Goal: Task Accomplishment & Management: Manage account settings

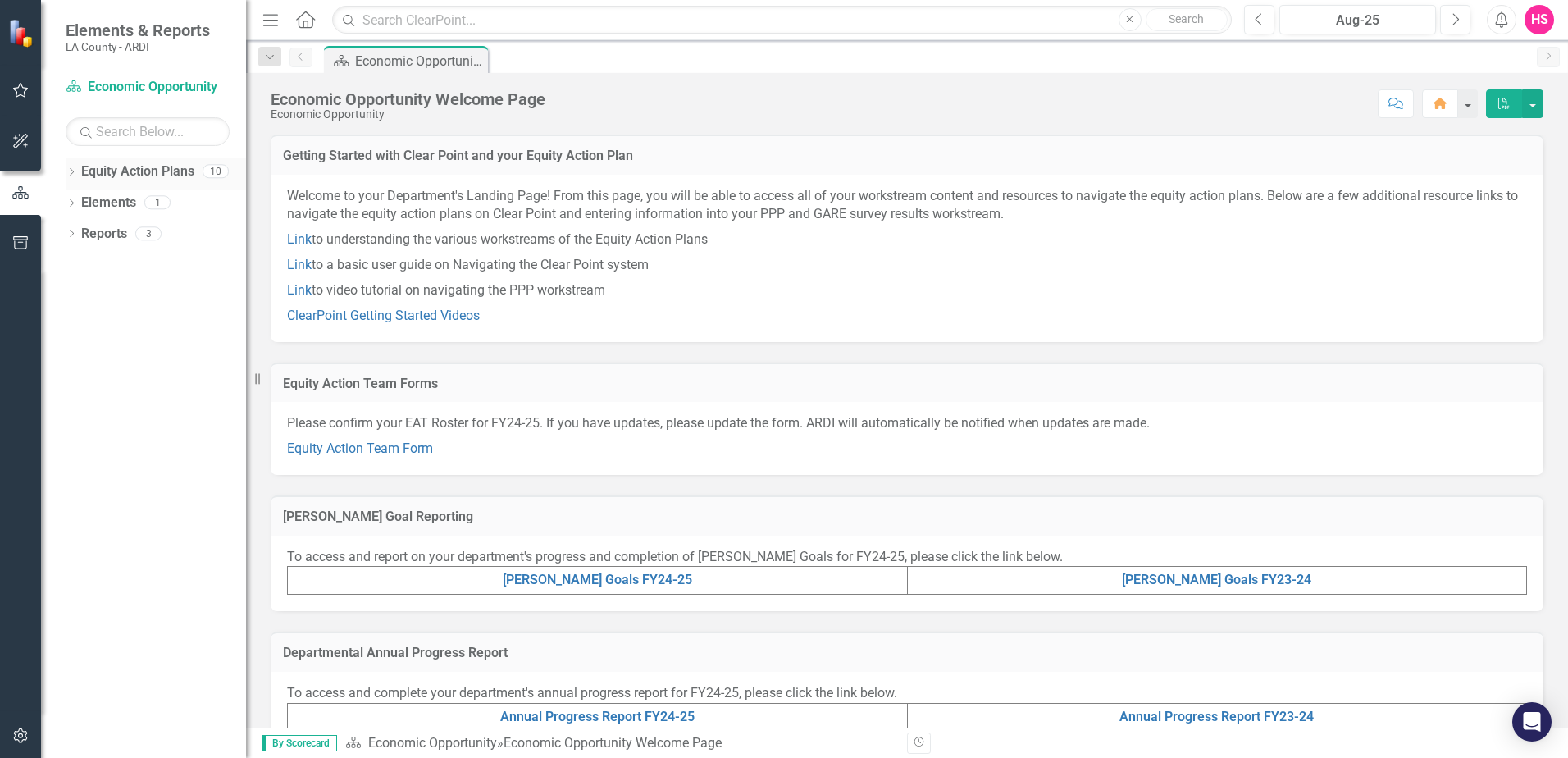
click at [73, 170] on icon at bounding box center [72, 172] width 4 height 7
click at [73, 260] on div "Dropdown" at bounding box center [71, 267] width 12 height 14
click at [70, 392] on icon "Dropdown" at bounding box center [71, 391] width 12 height 9
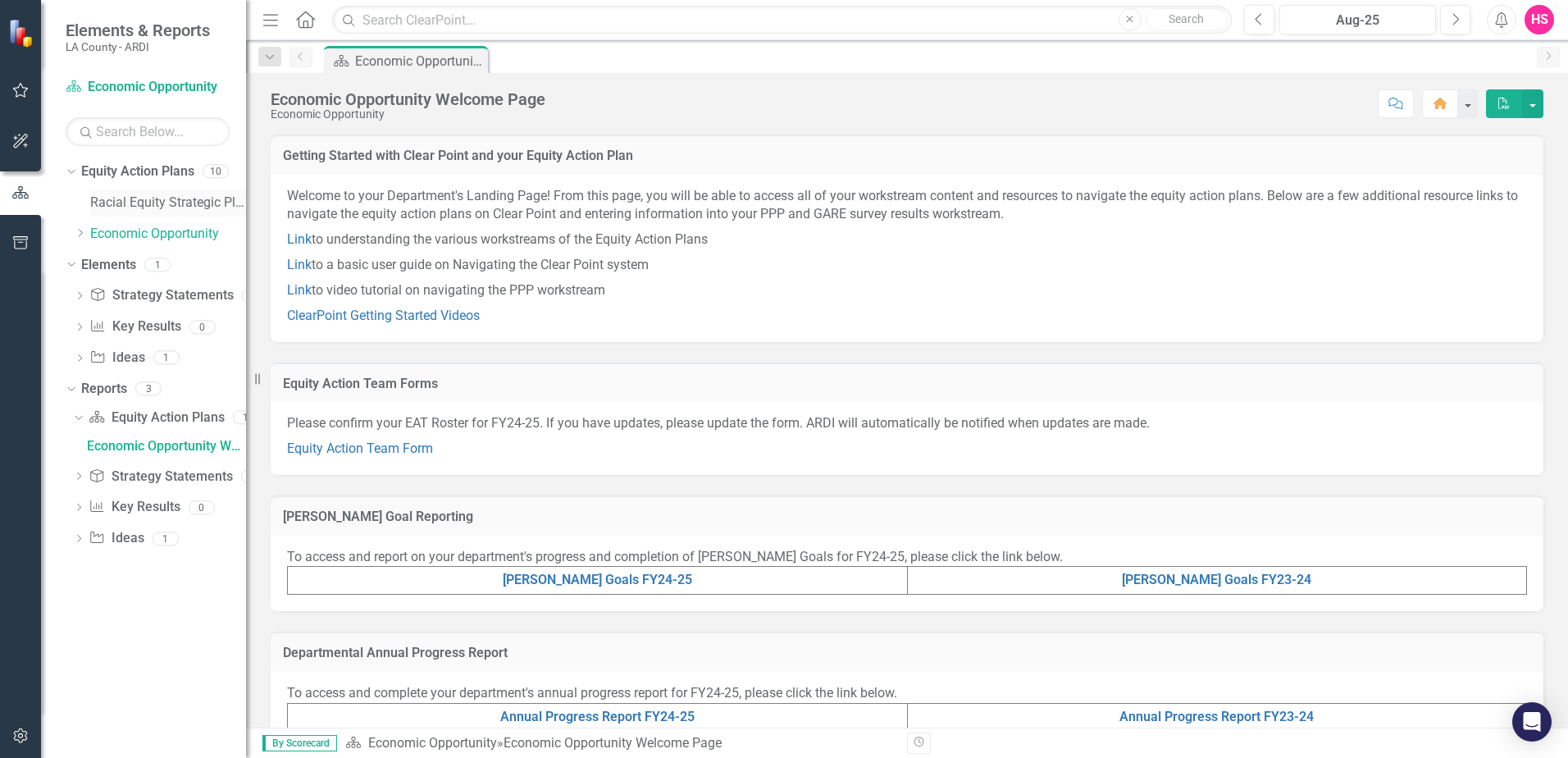
click at [125, 209] on link "Racial Equity Strategic Plan" at bounding box center [169, 203] width 156 height 19
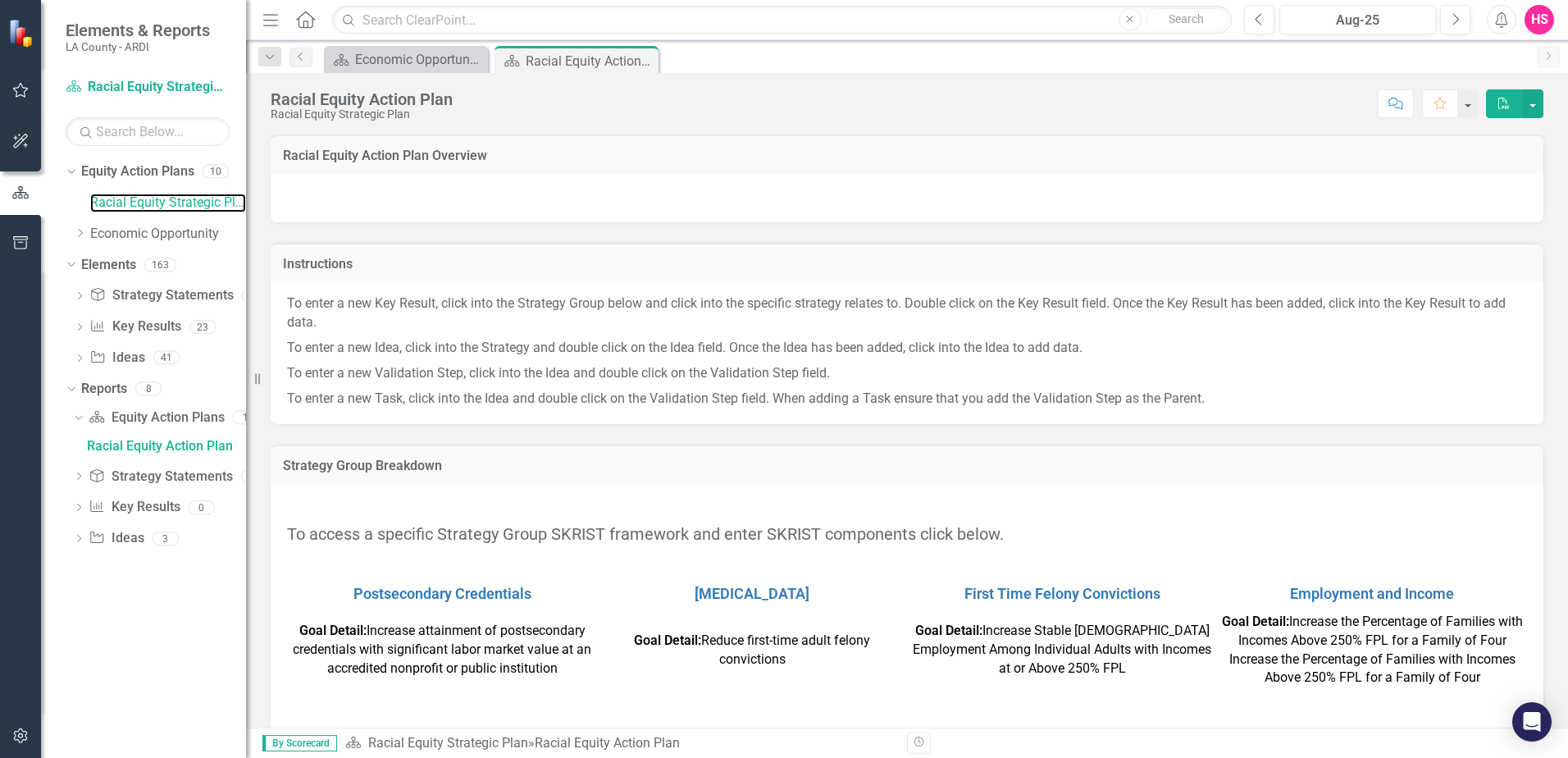
scroll to position [19, 0]
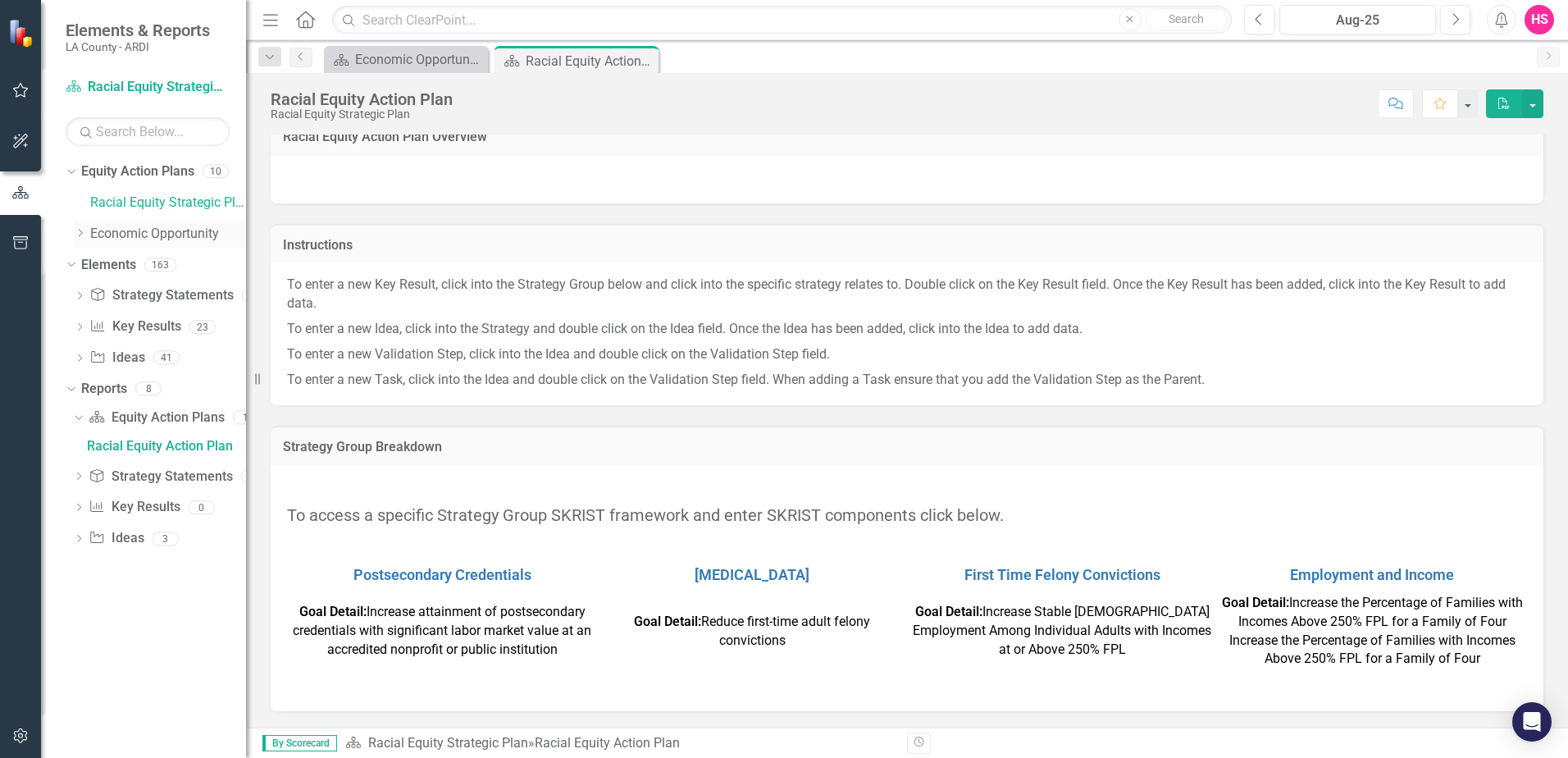
click at [79, 236] on icon "Dropdown" at bounding box center [80, 232] width 13 height 10
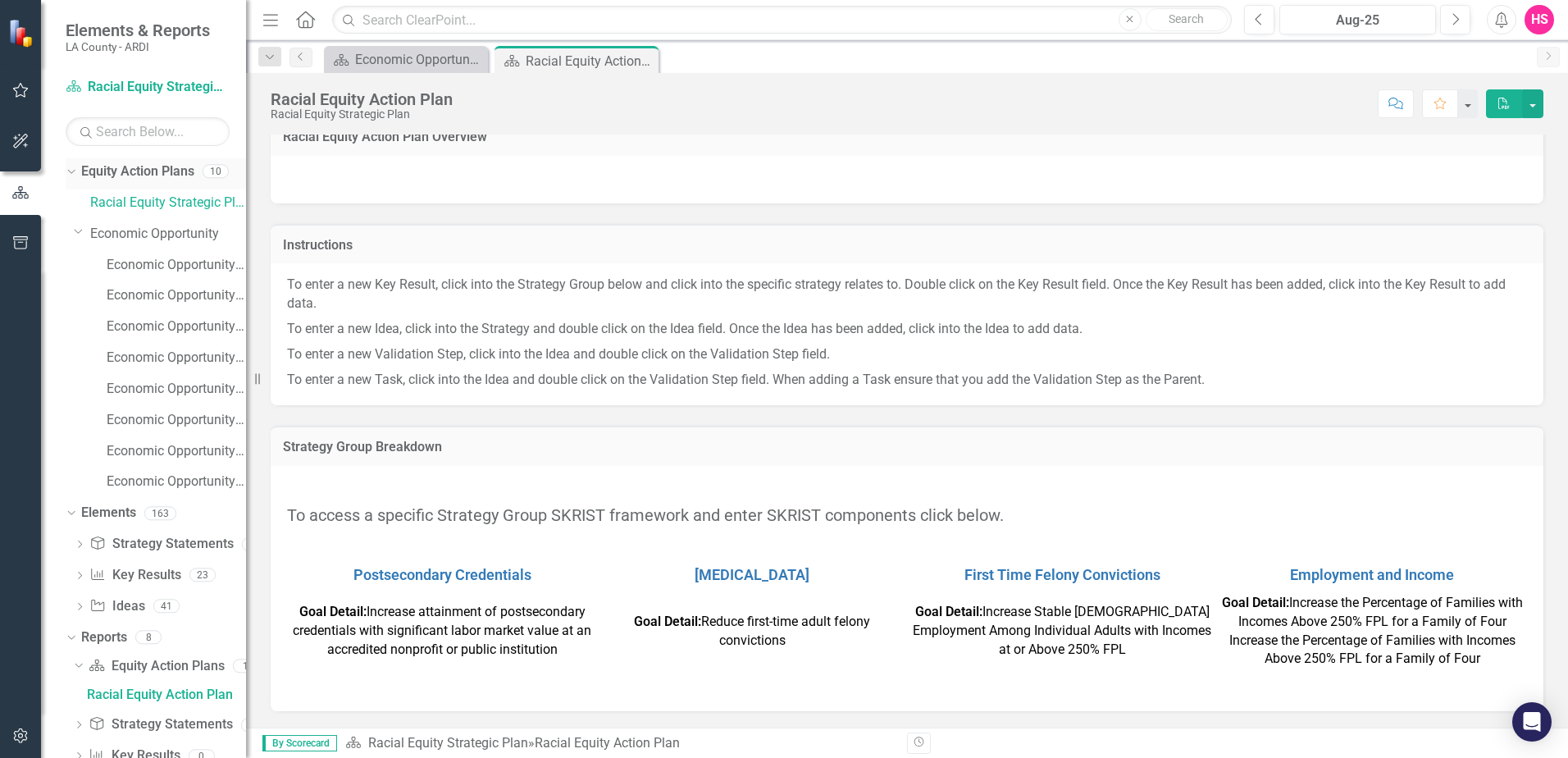
click at [68, 171] on icon "Dropdown" at bounding box center [69, 170] width 9 height 12
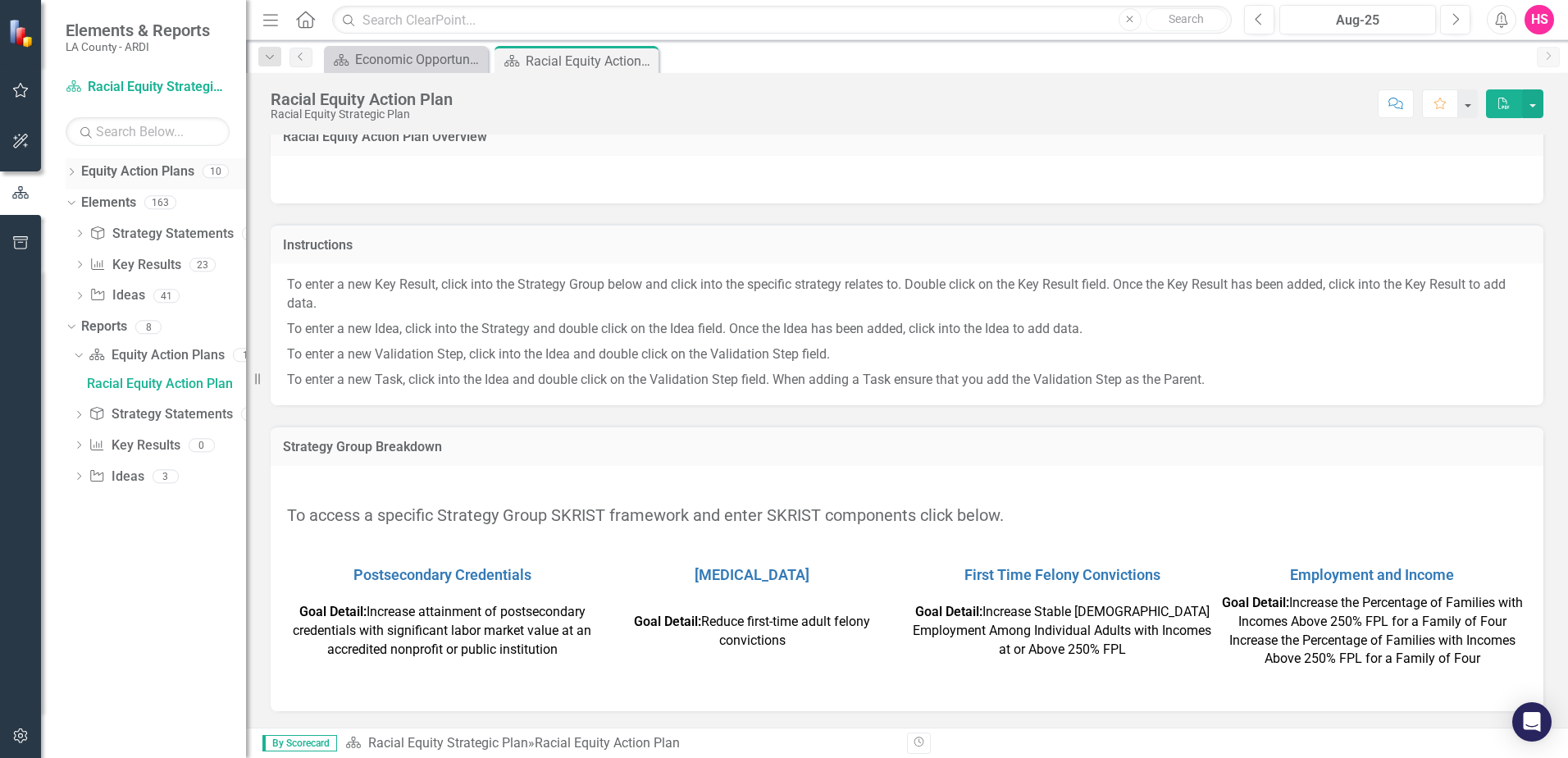
click at [73, 173] on icon "Dropdown" at bounding box center [71, 173] width 12 height 9
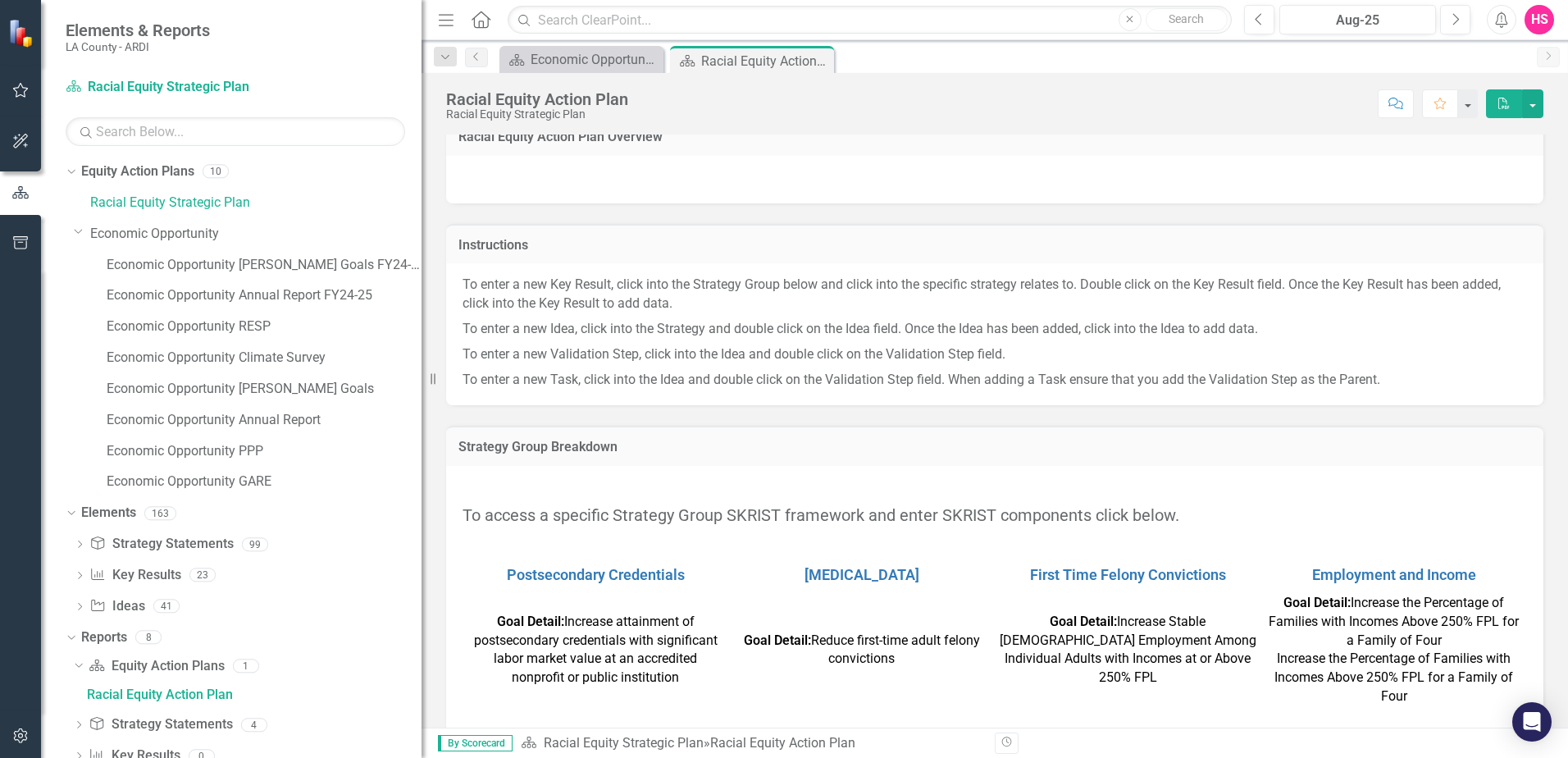
drag, startPoint x: 249, startPoint y: 409, endPoint x: 421, endPoint y: 412, distance: 172.0
click at [421, 412] on div "Resize" at bounding box center [428, 379] width 13 height 758
click at [276, 258] on link "Economic Opportunity [PERSON_NAME] Goals FY24-25" at bounding box center [264, 265] width 315 height 19
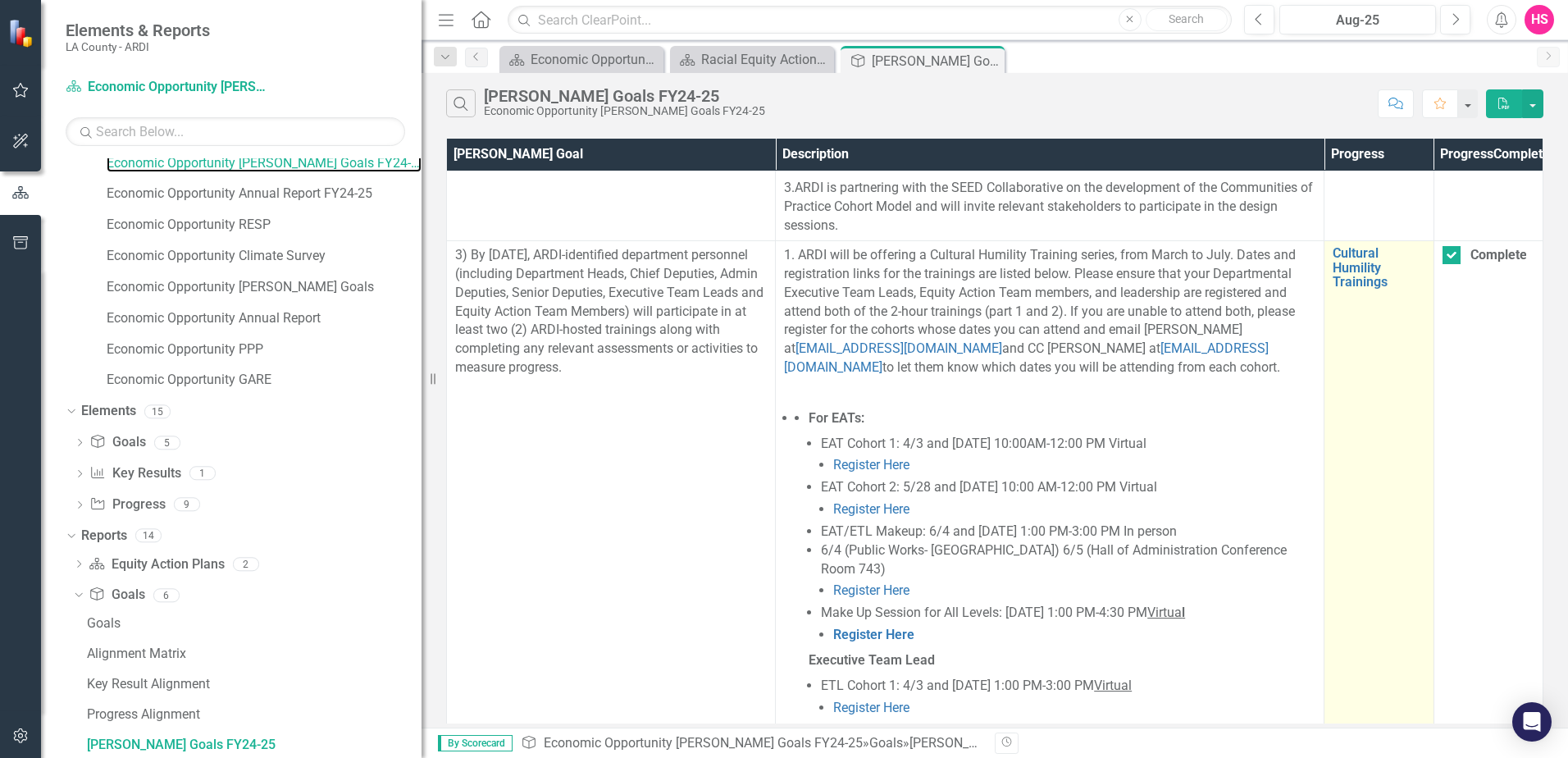
scroll to position [821, 0]
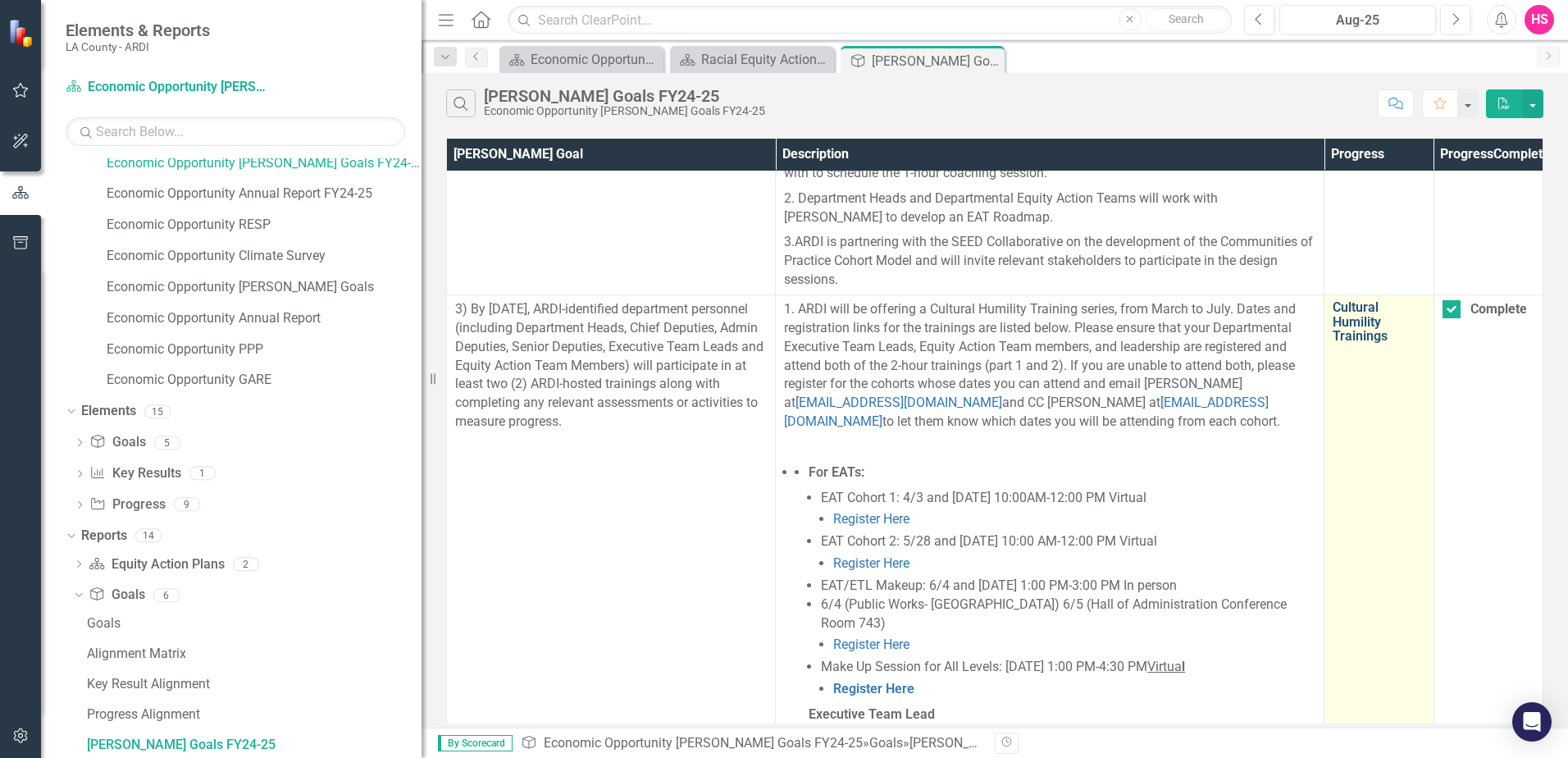
click at [1350, 344] on link "Cultural Humility Trainings" at bounding box center [1378, 322] width 91 height 43
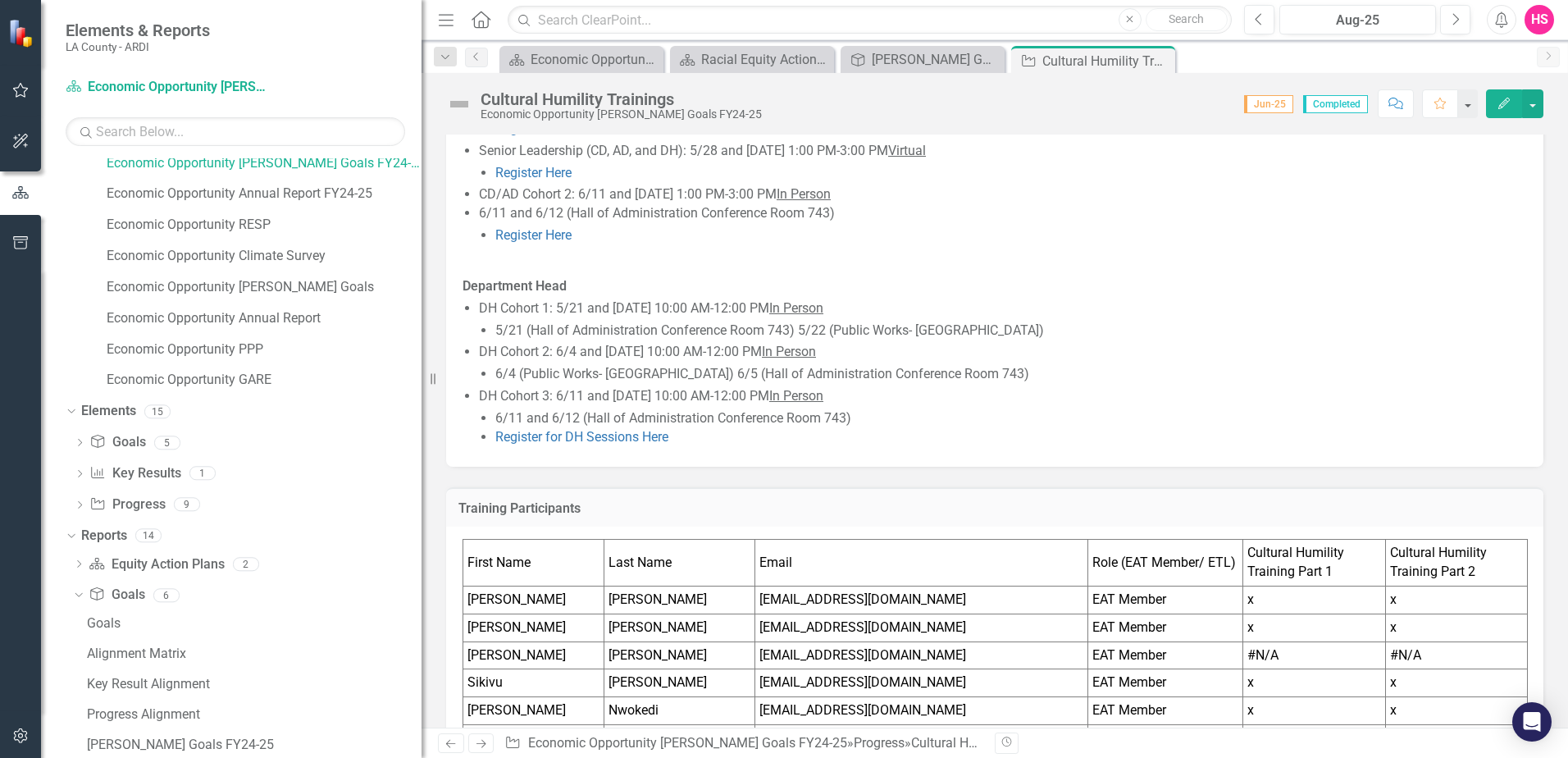
scroll to position [873, 0]
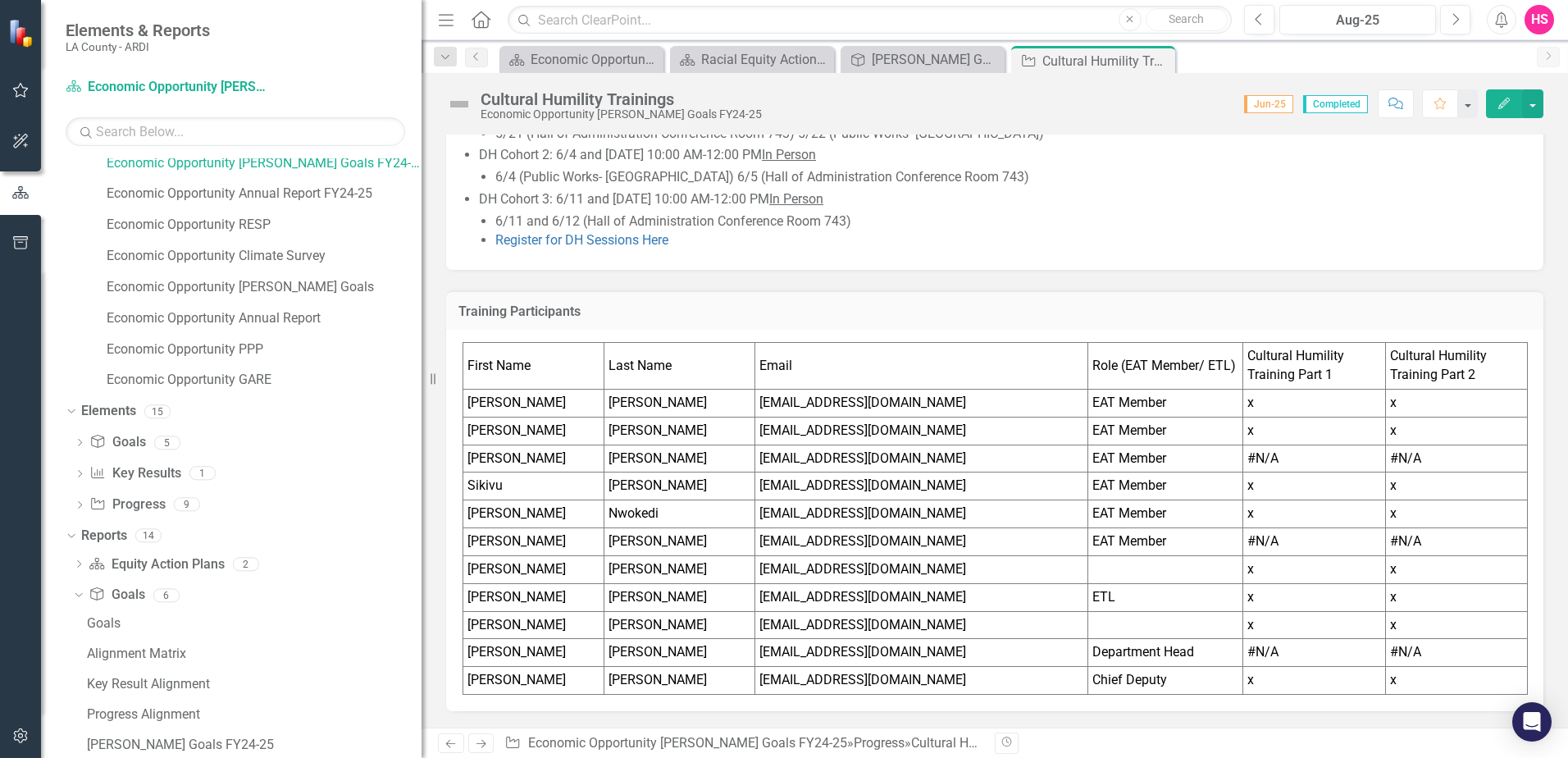
click at [1257, 648] on td "#N/A" at bounding box center [1313, 653] width 143 height 28
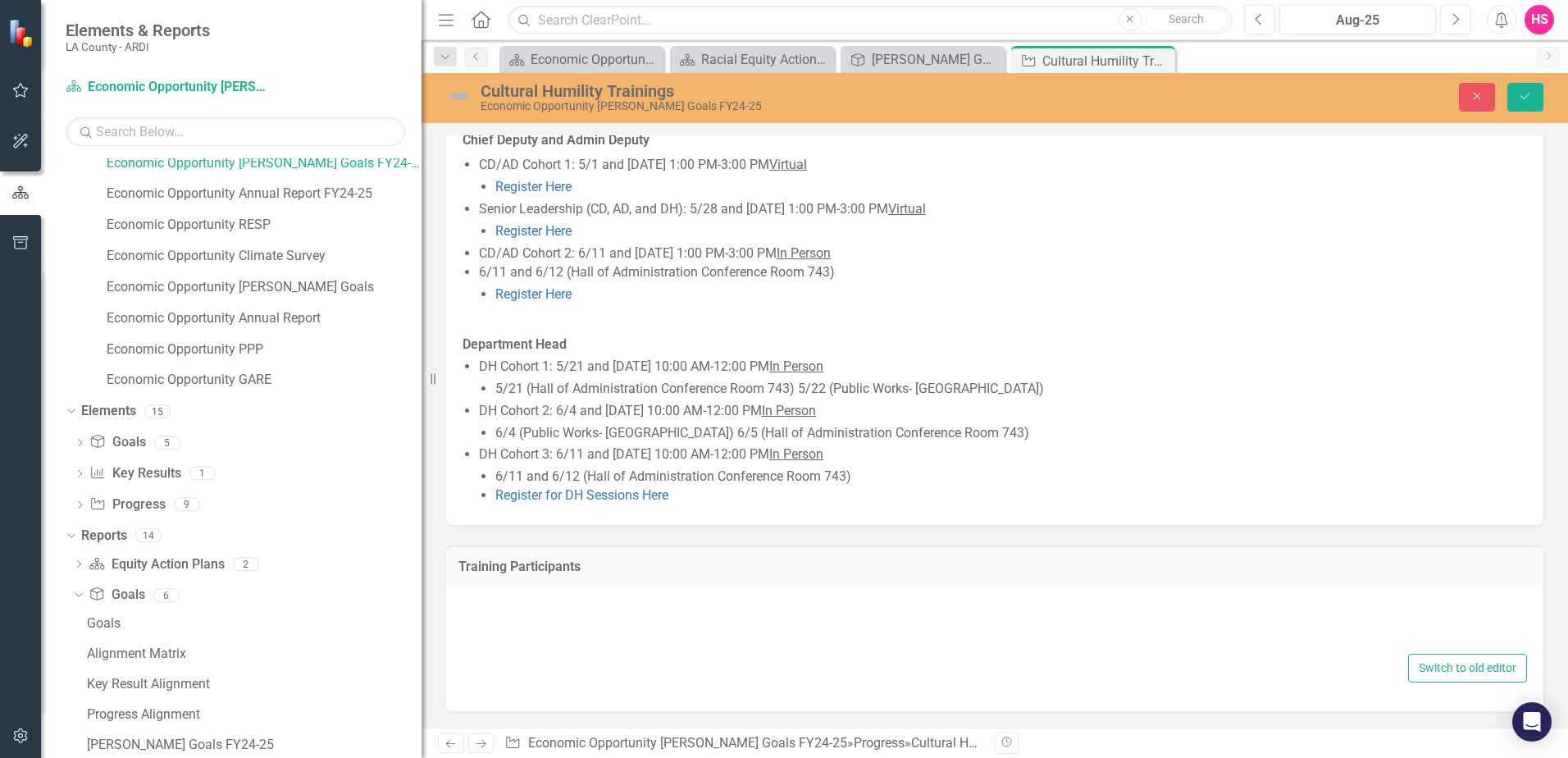
scroll to position [619, 0]
type textarea "<table style="border-collapse: collapse; width: 100.044%;" border="1"><colgroup…"
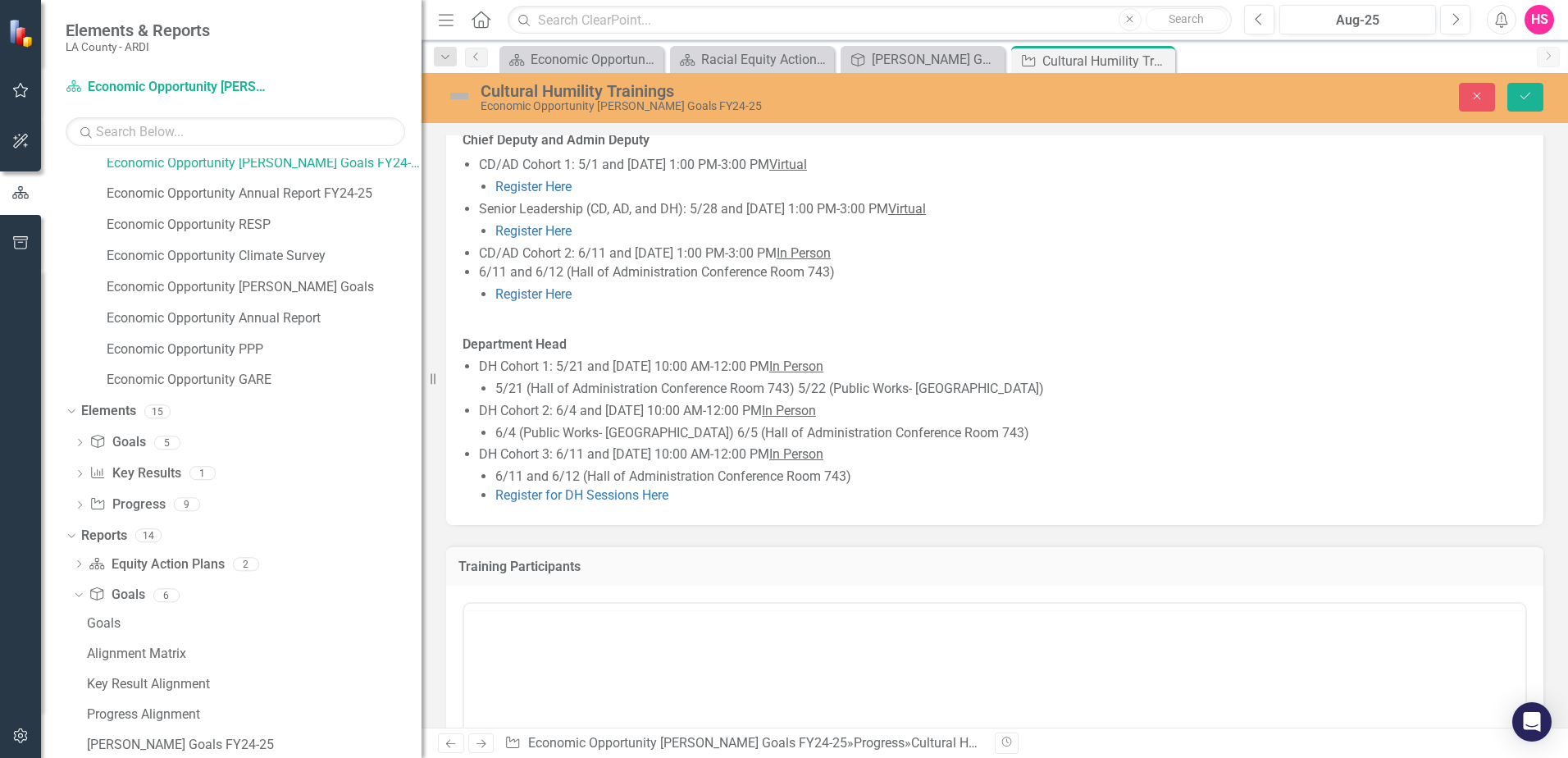
click at [1001, 627] on div at bounding box center [994, 764] width 1064 height 332
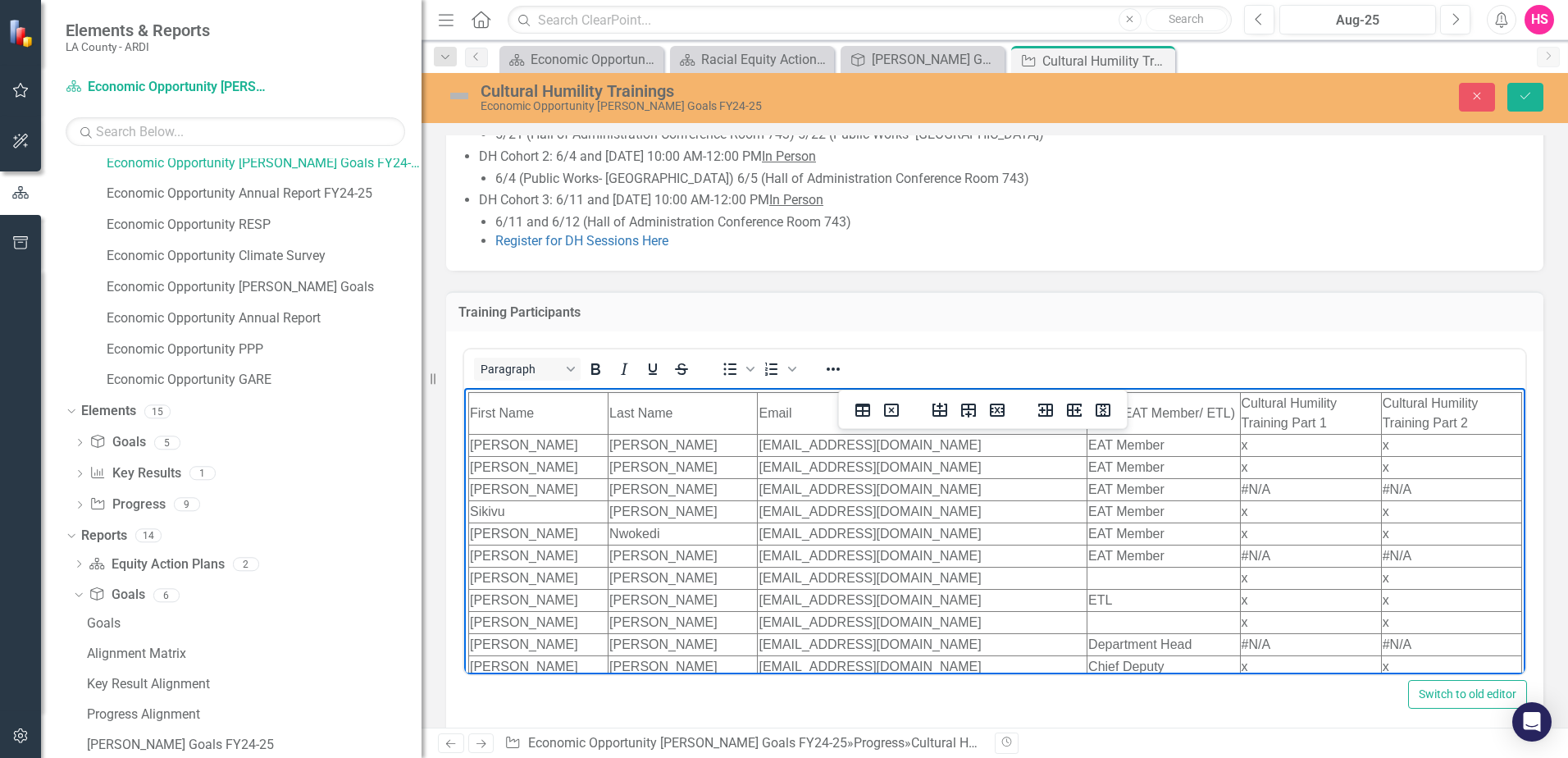
click at [811, 561] on td "[EMAIL_ADDRESS][DOMAIN_NAME]" at bounding box center [923, 555] width 330 height 22
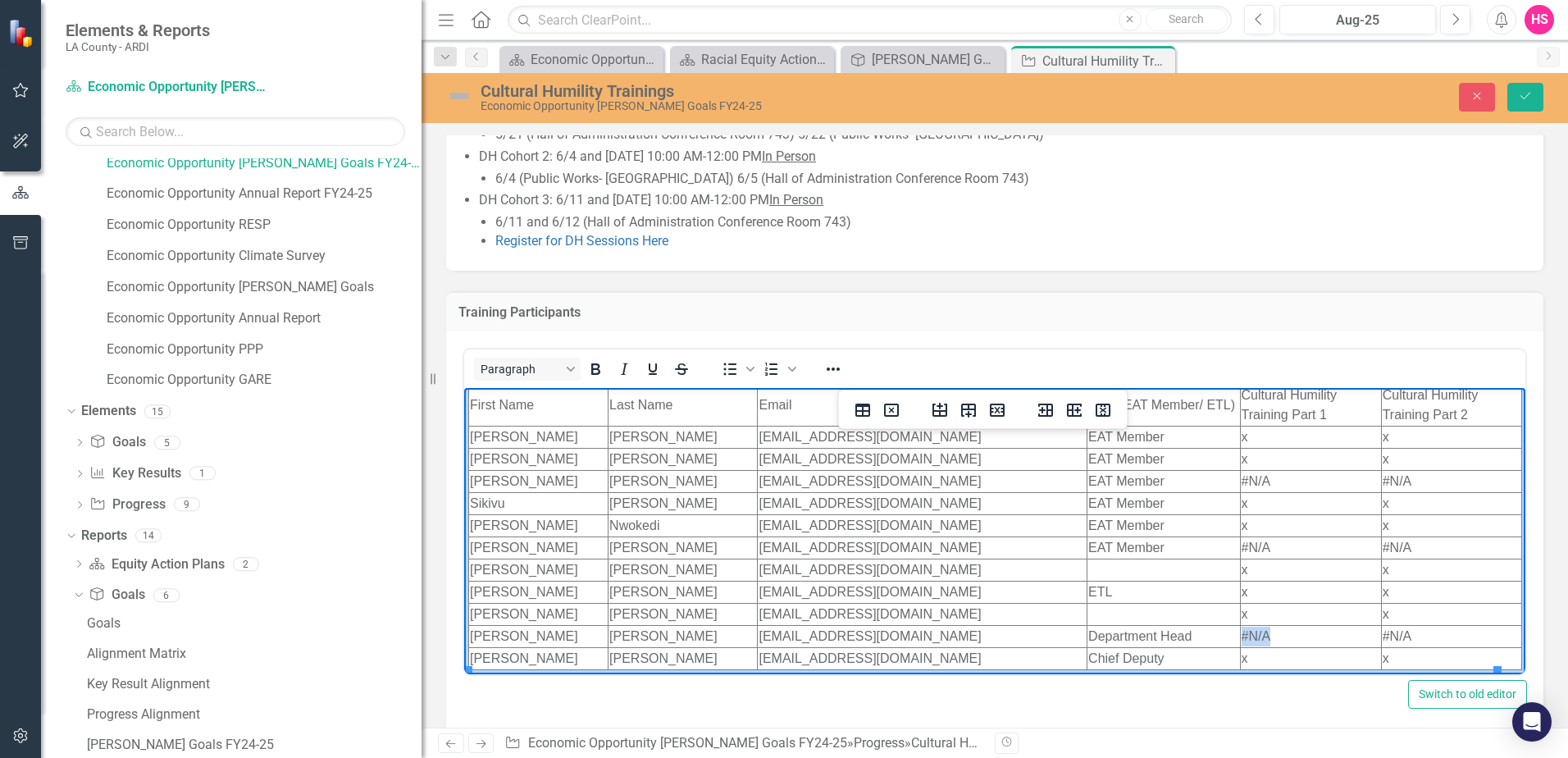
drag, startPoint x: 1263, startPoint y: 625, endPoint x: 1225, endPoint y: 625, distance: 38.0
click at [1225, 625] on html "First Name Last Name Email Role (EAT Member/ ETL) Cultural Humility Training Pa…" at bounding box center [995, 527] width 1061 height 294
drag, startPoint x: 1398, startPoint y: 621, endPoint x: 1363, endPoint y: 613, distance: 35.9
click at [1363, 613] on html "First Name Last Name Email Role (EAT Member/ ETL) Cultural Humility Training Pa…" at bounding box center [995, 527] width 1061 height 294
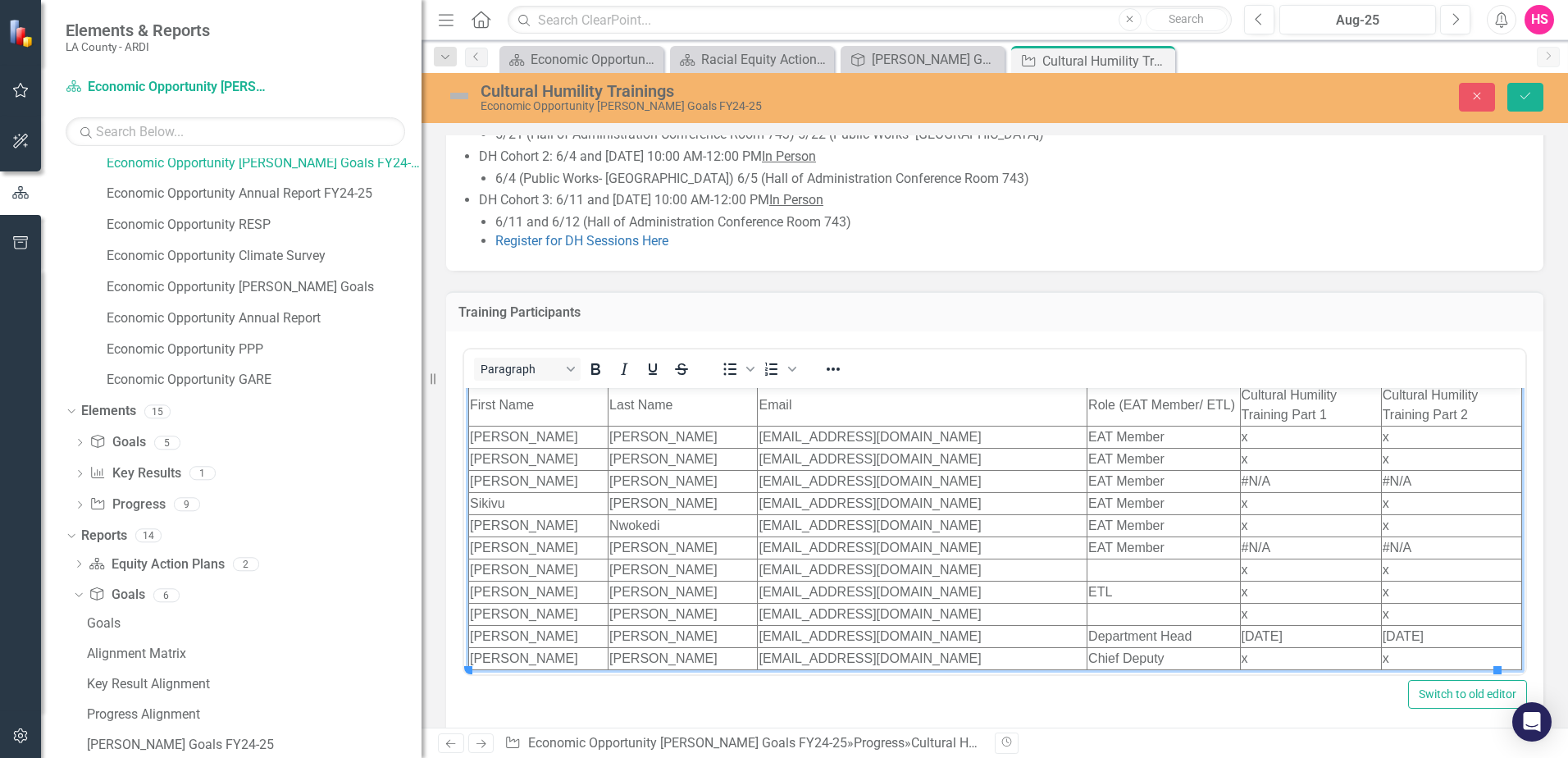
click at [1302, 704] on div "Switch to old editor" at bounding box center [994, 694] width 1064 height 29
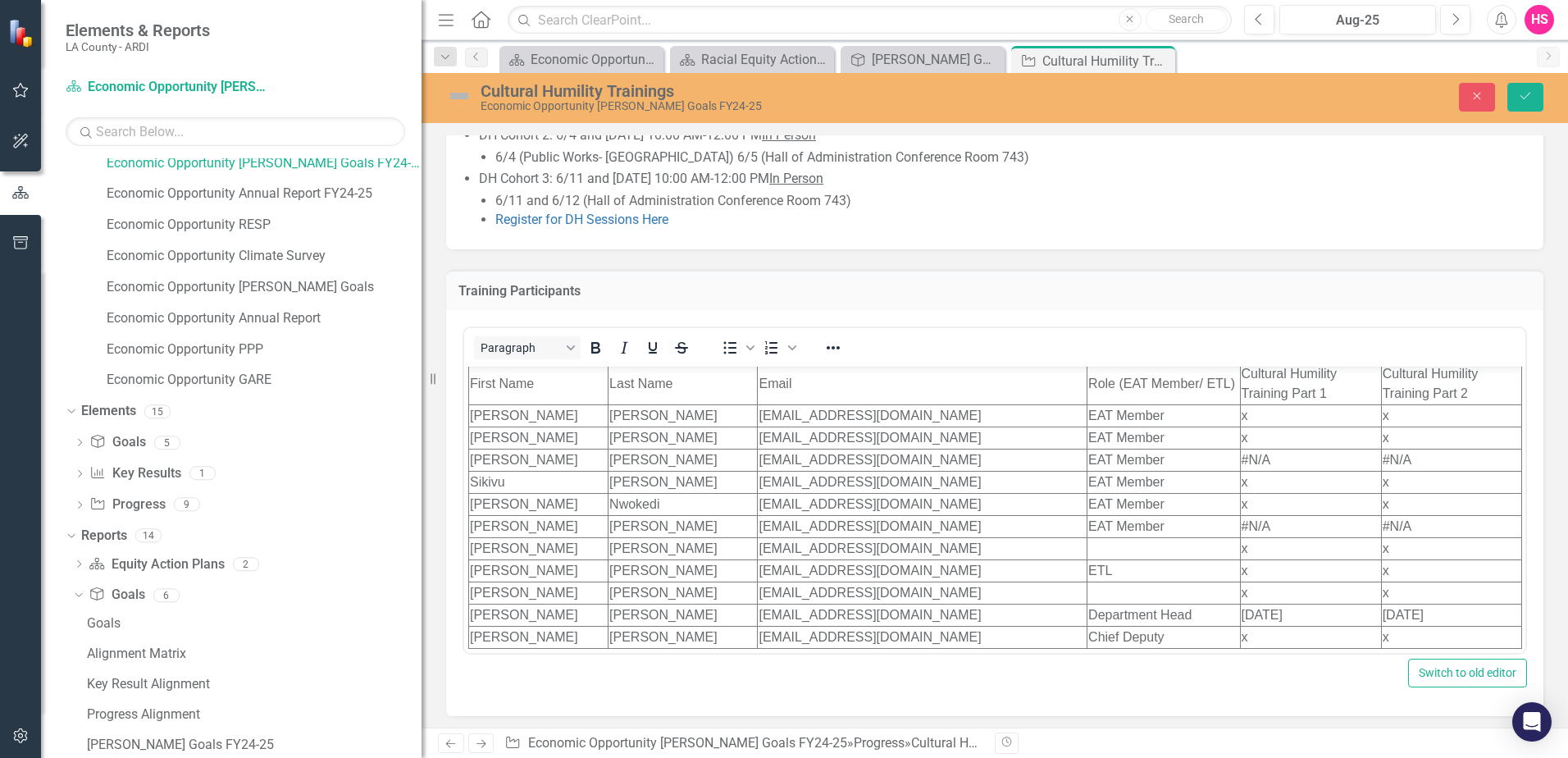
scroll to position [899, 0]
click at [1226, 216] on li "Register for DH Sessions Here" at bounding box center [1010, 215] width 1032 height 19
click at [1522, 91] on icon "Save" at bounding box center [1525, 96] width 14 height 12
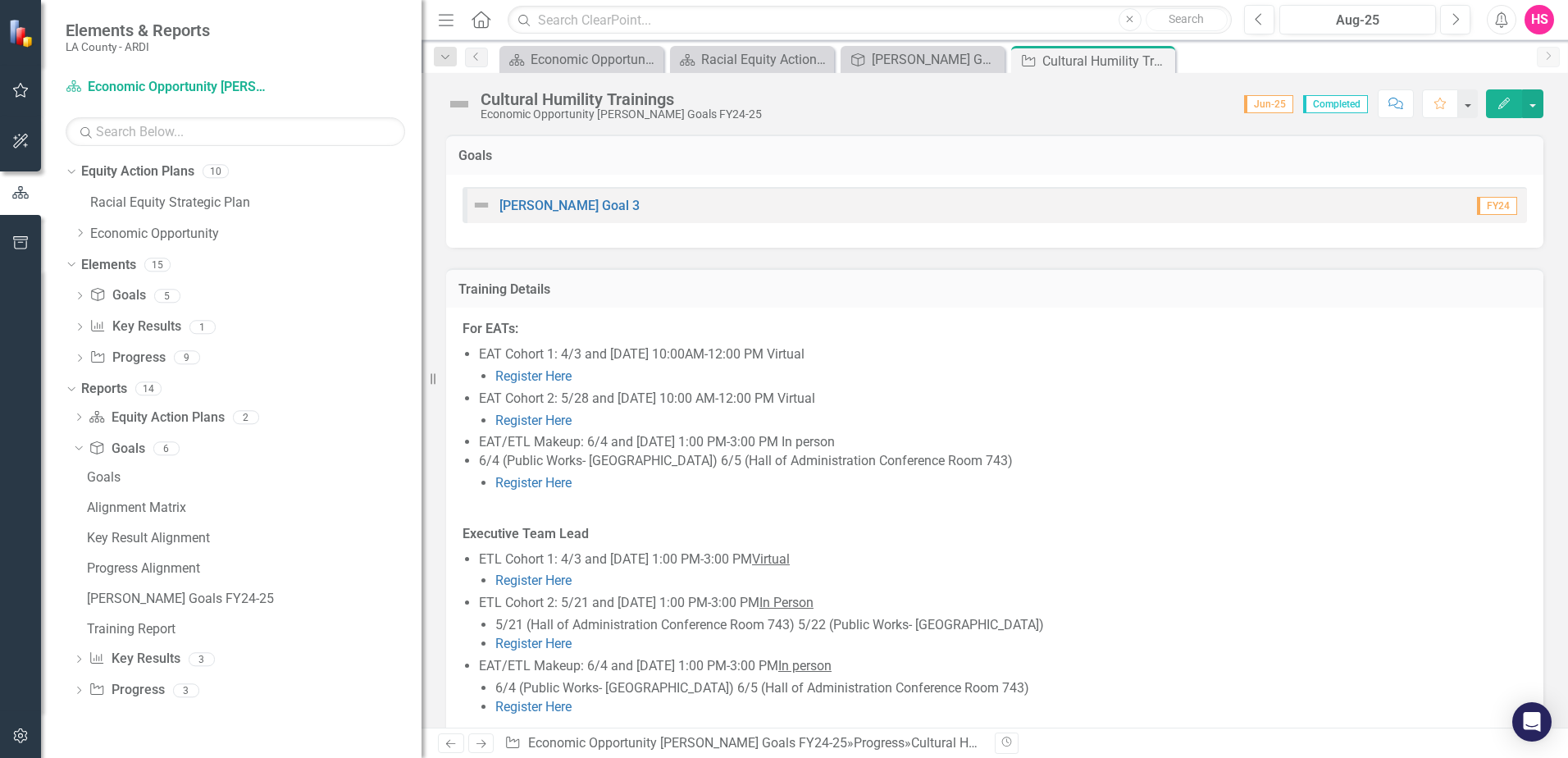
scroll to position [873, 0]
